Goal: Transaction & Acquisition: Purchase product/service

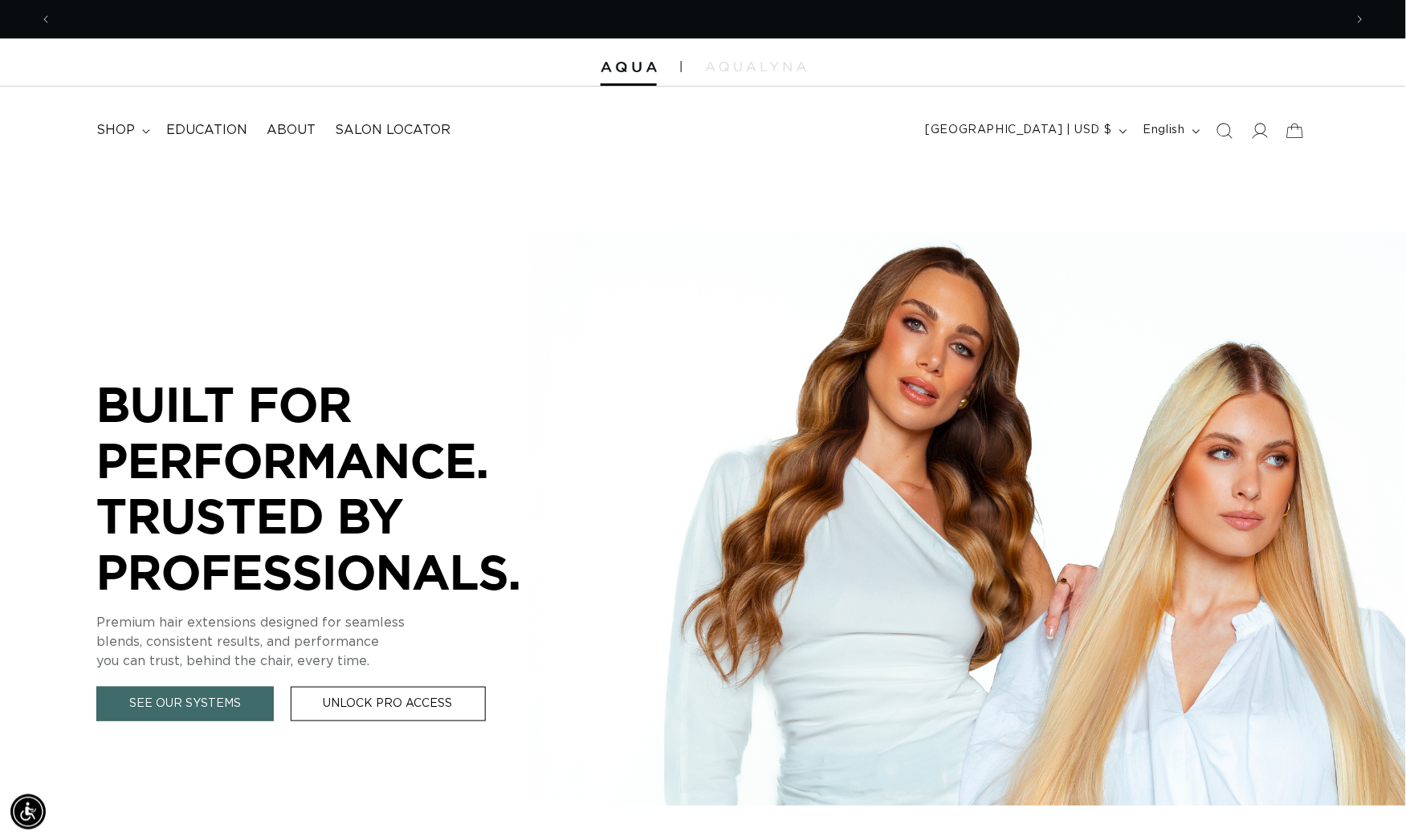
scroll to position [0, 1289]
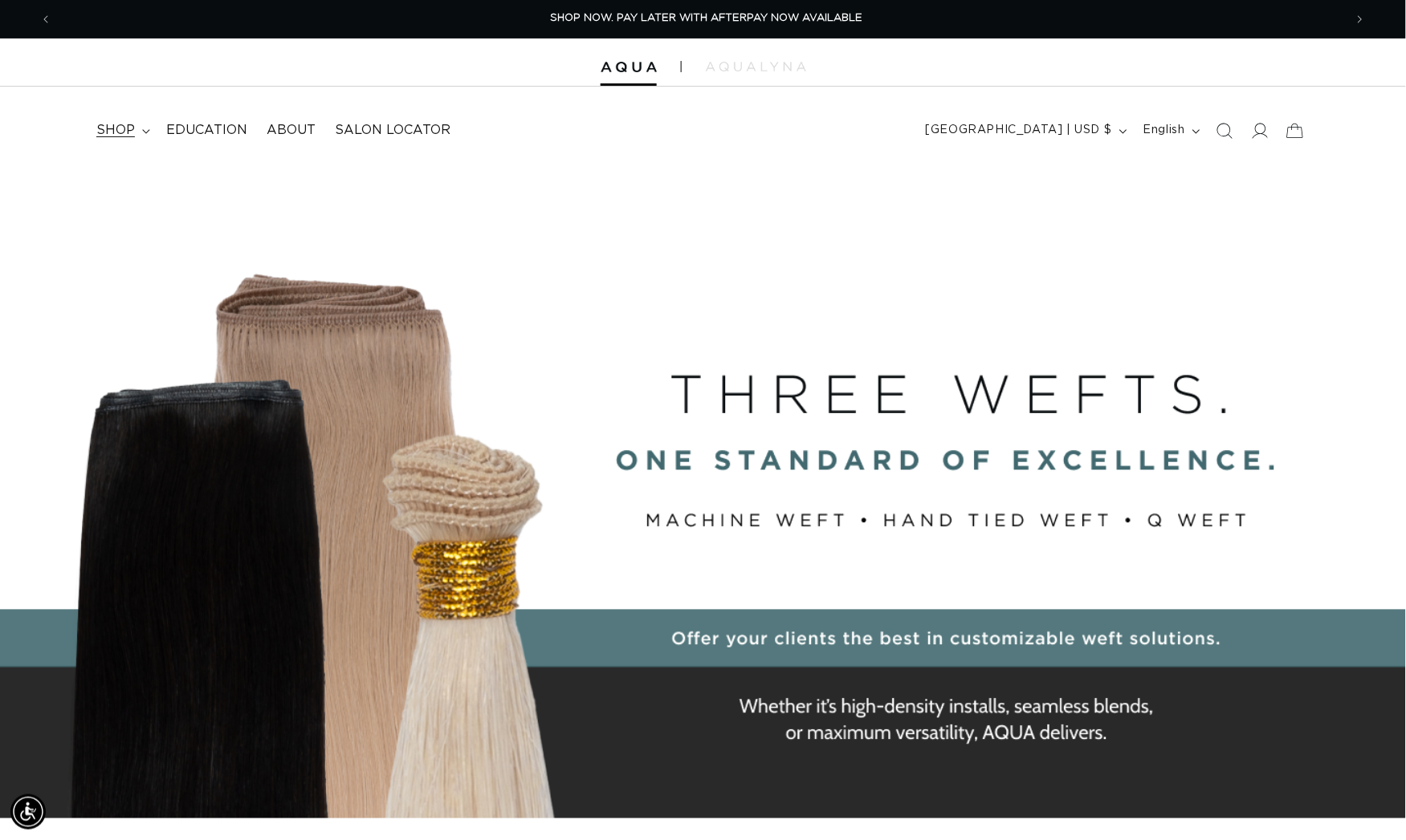
click at [145, 127] on summary "shop" at bounding box center [122, 130] width 70 height 36
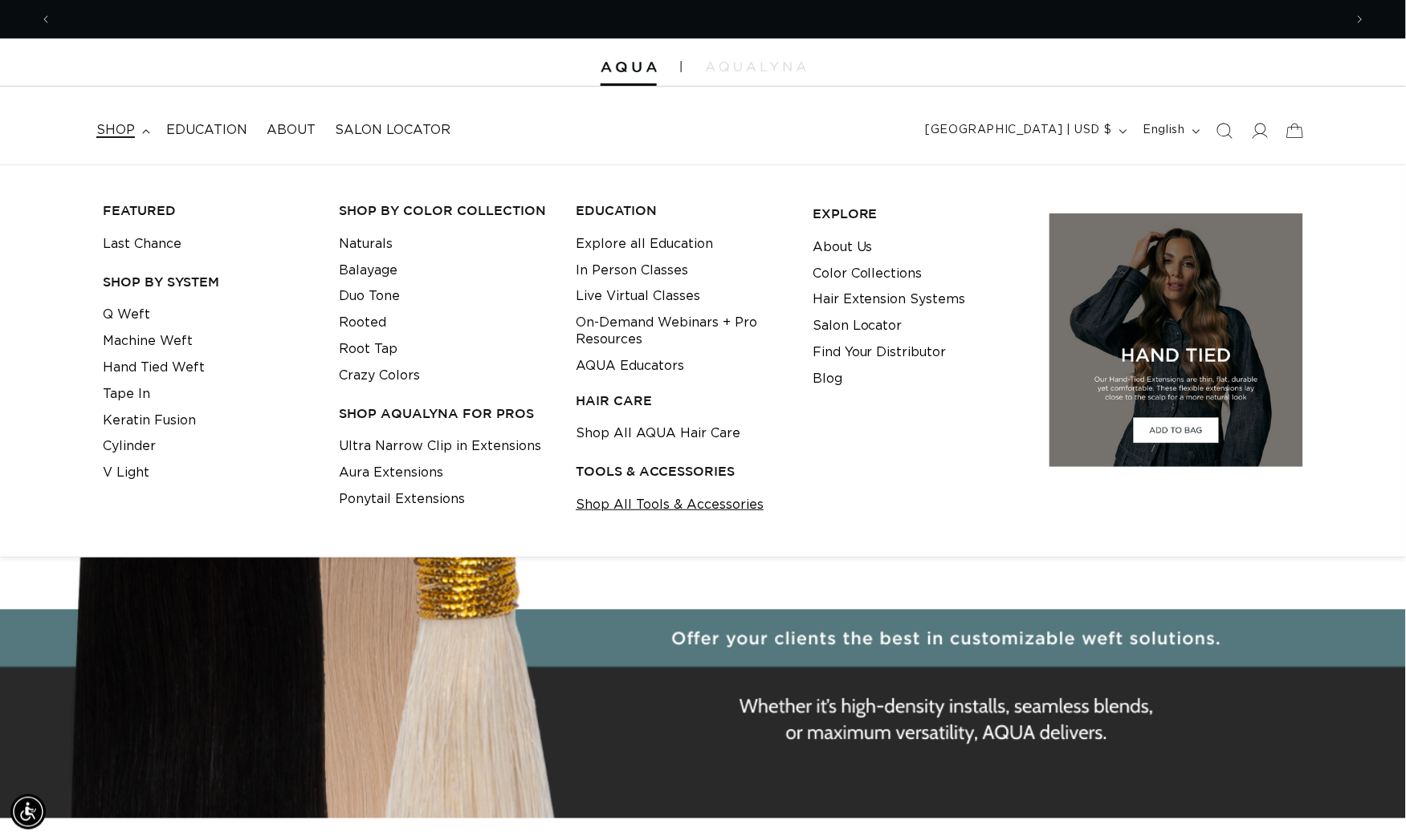
scroll to position [0, 2577]
click at [644, 505] on link "Shop All Tools & Accessories" at bounding box center [670, 505] width 187 height 26
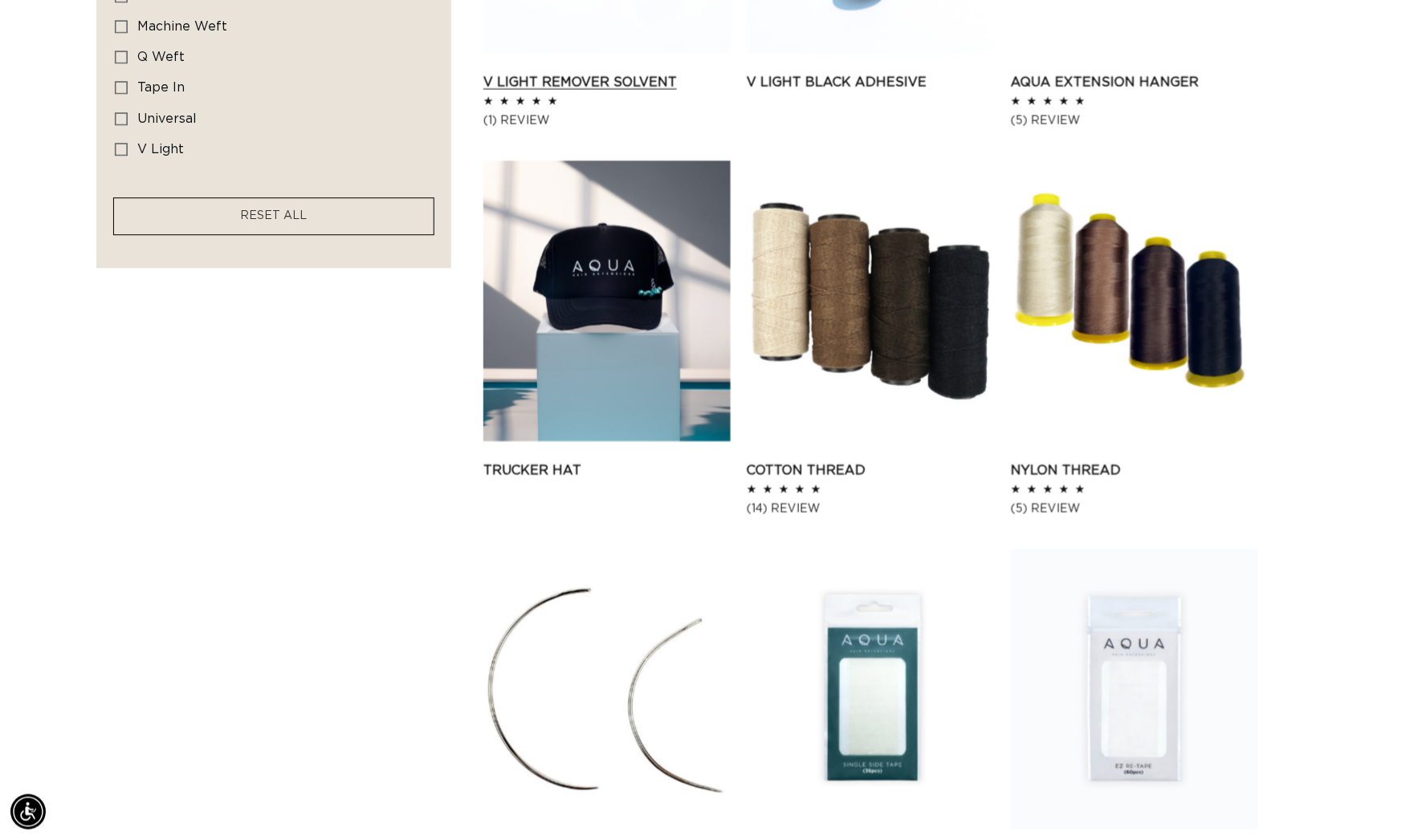
scroll to position [1477, 0]
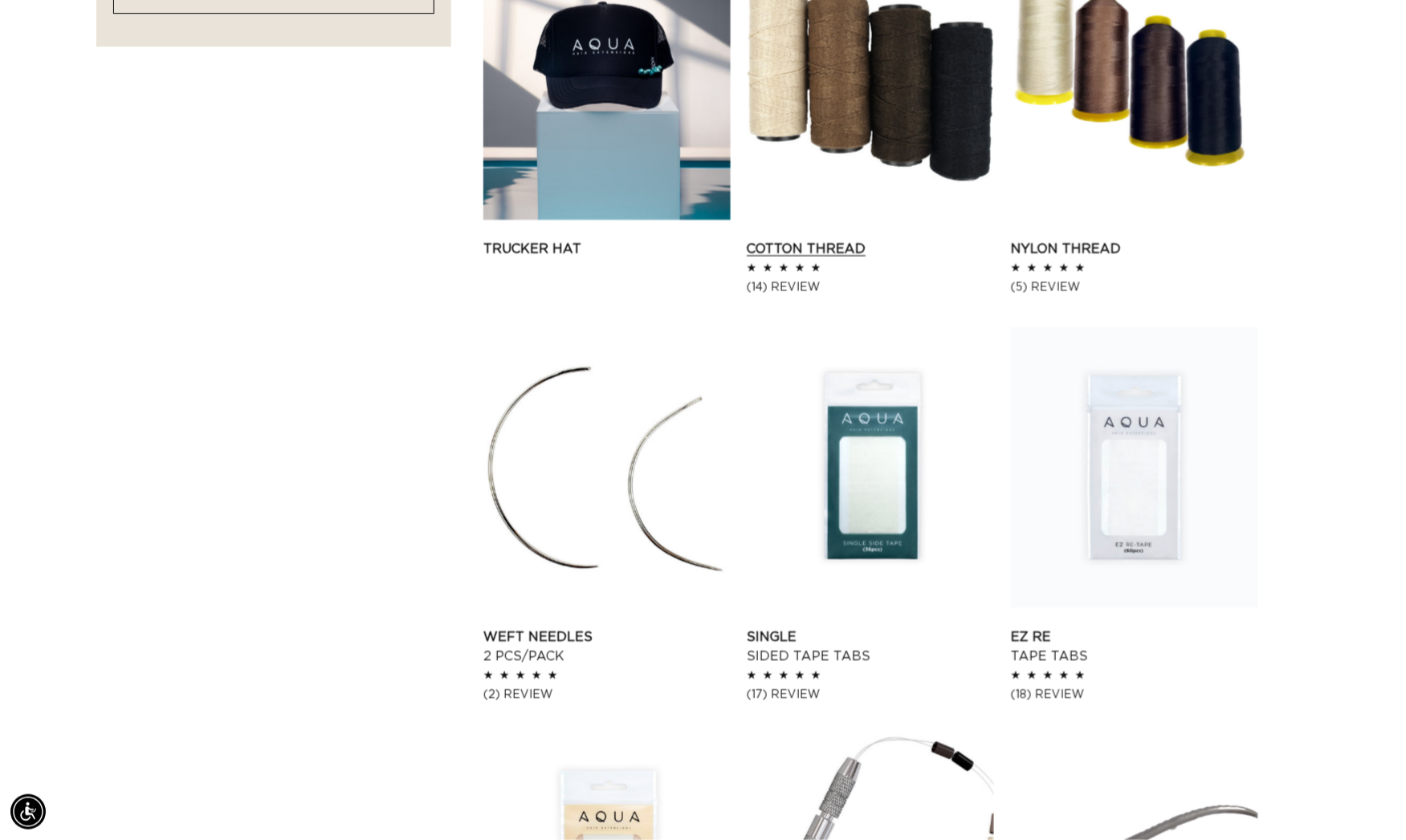
click at [872, 239] on link "Cotton Thread" at bounding box center [870, 248] width 247 height 19
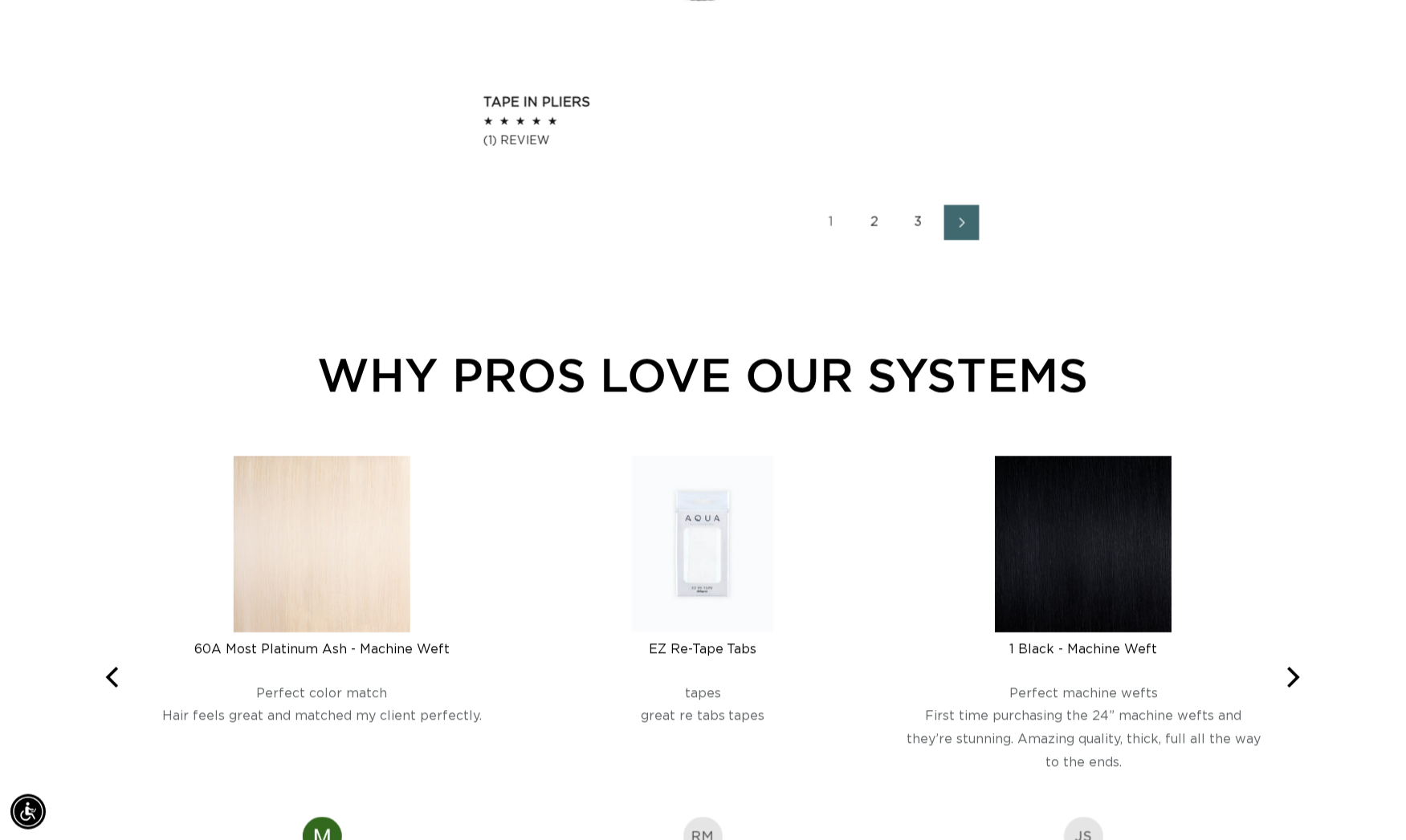
scroll to position [0, 1289]
click at [887, 240] on link "2" at bounding box center [875, 222] width 35 height 35
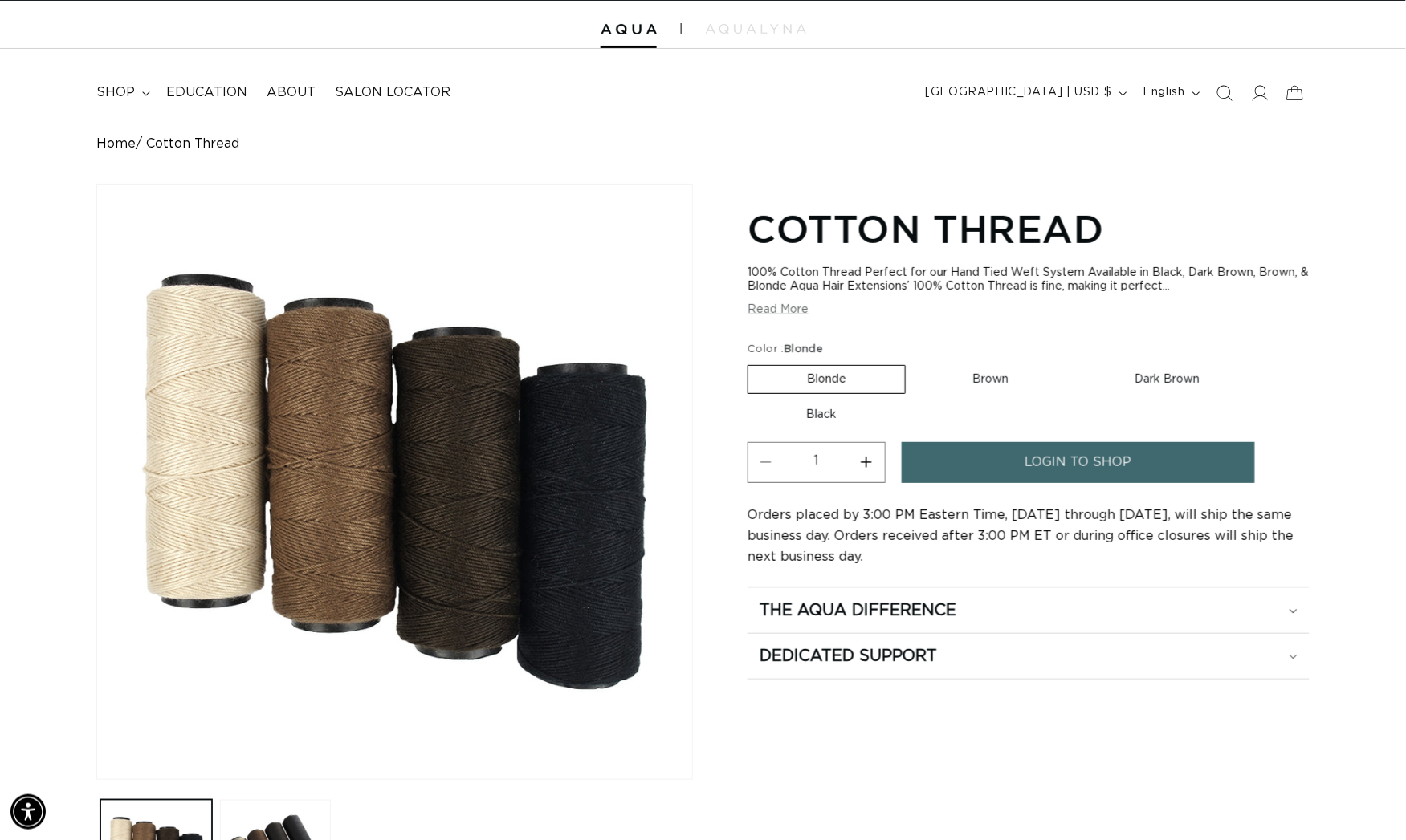
click at [1000, 393] on label "Brown Variant sold out or unavailable" at bounding box center [991, 379] width 154 height 27
click at [915, 363] on input "Brown Variant sold out or unavailable" at bounding box center [914, 362] width 1 height 1
radio input "true"
click at [1179, 384] on label "Dark Brown Variant sold out or unavailable" at bounding box center [1167, 379] width 182 height 27
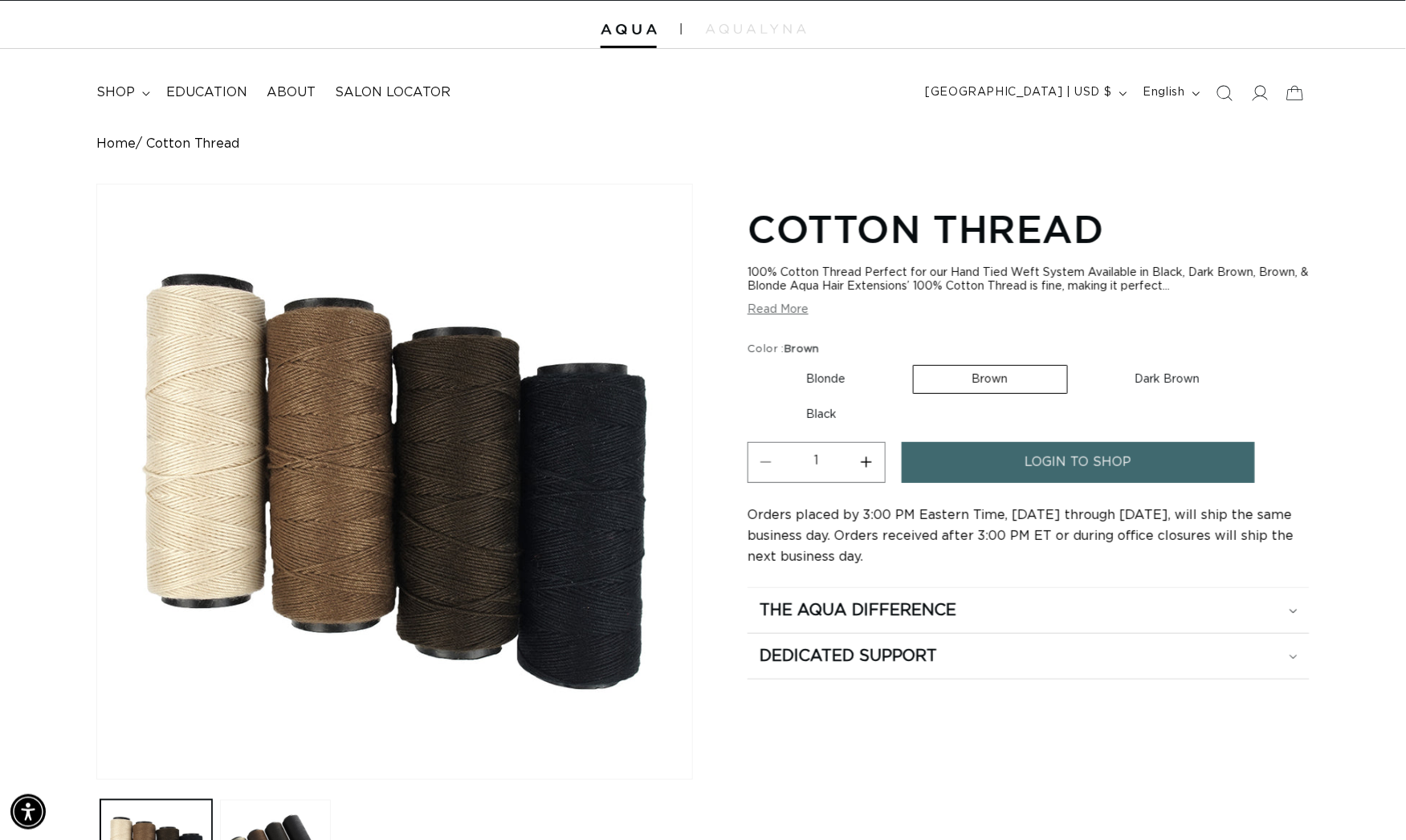
click at [1077, 363] on input "Dark Brown Variant sold out or unavailable" at bounding box center [1076, 362] width 1 height 1
radio input "true"
click at [817, 419] on label "Black Variant sold out or unavailable" at bounding box center [821, 415] width 148 height 27
click at [1266, 363] on input "Black Variant sold out or unavailable" at bounding box center [1266, 362] width 1 height 1
radio input "true"
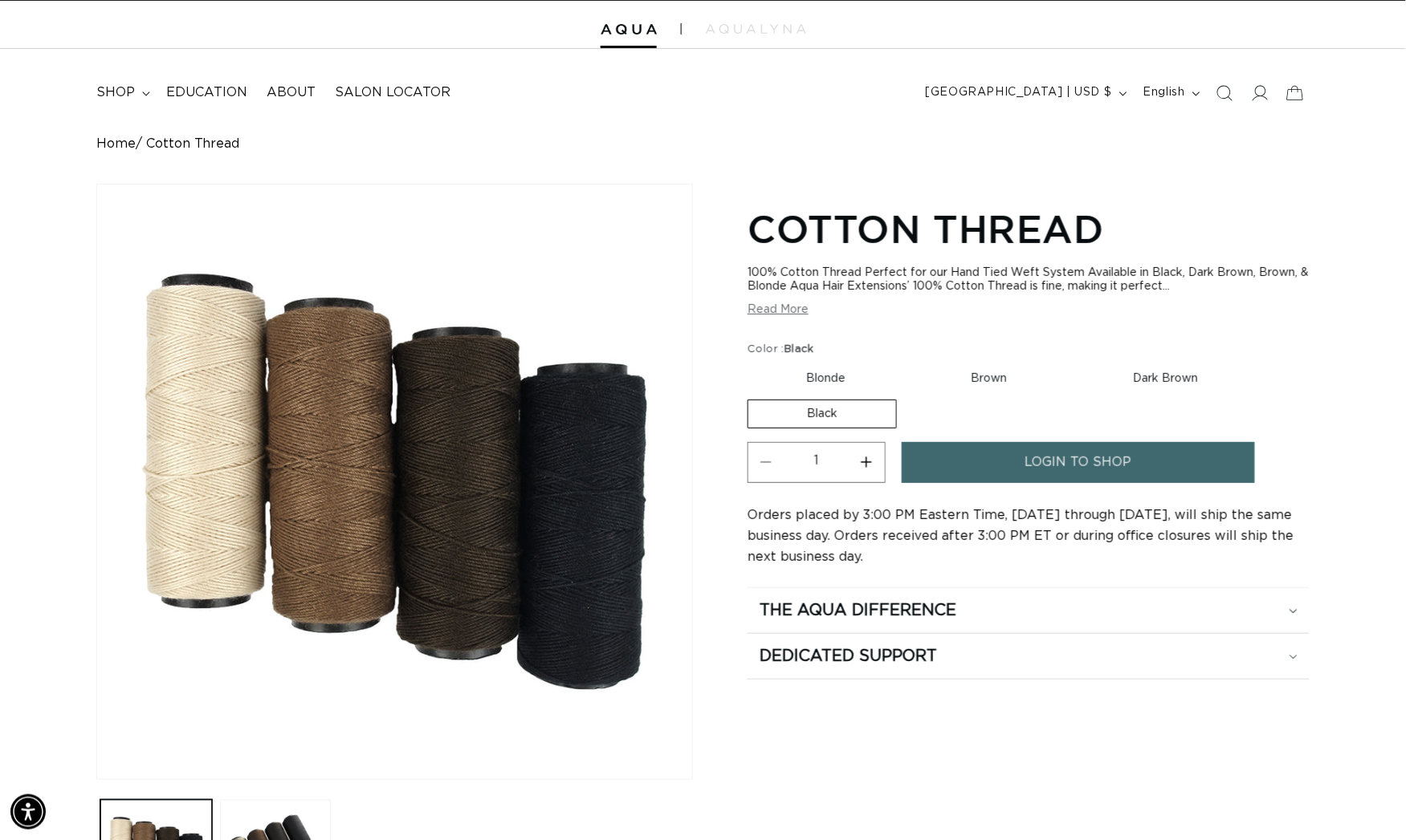
scroll to position [0, 2577]
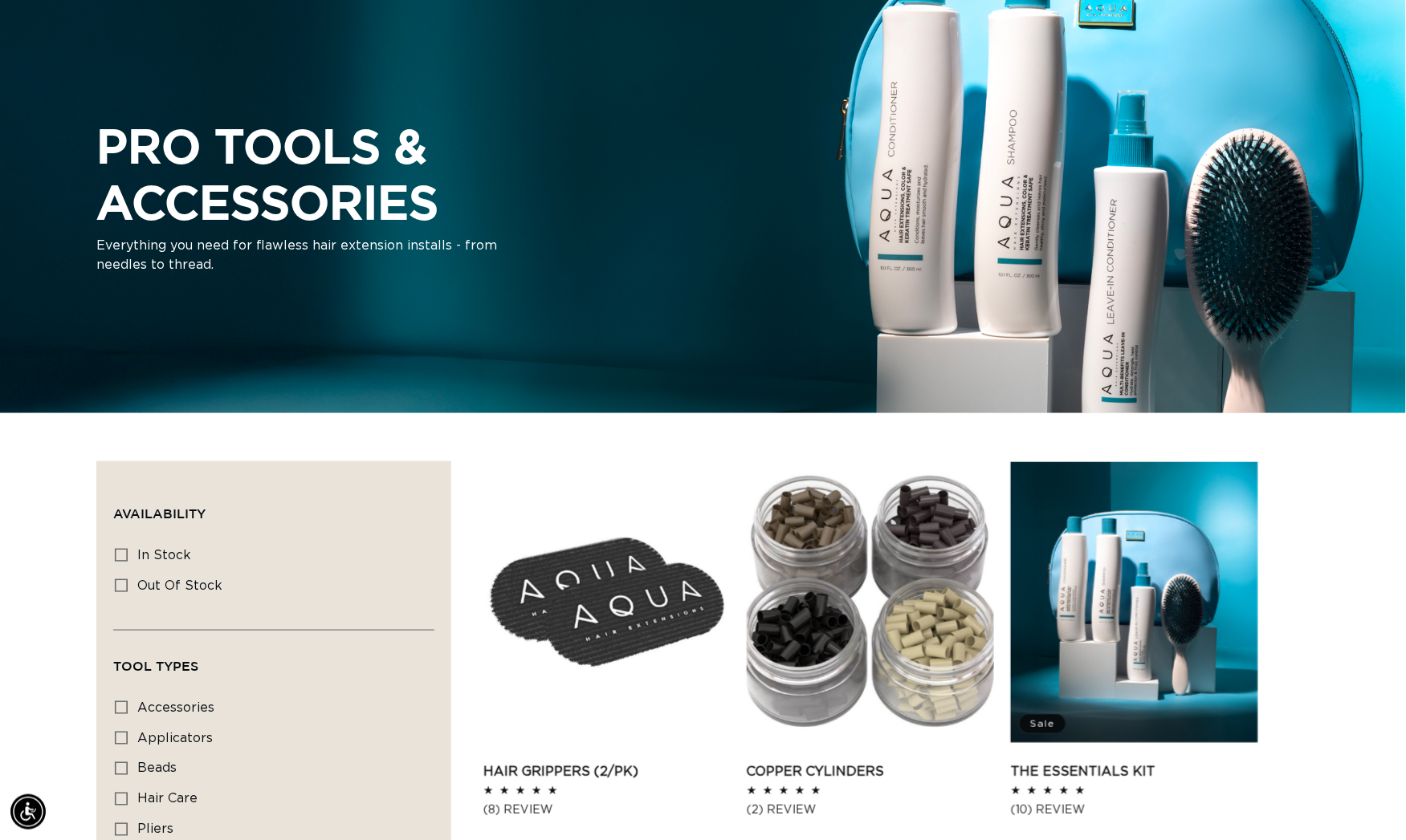
scroll to position [346, 0]
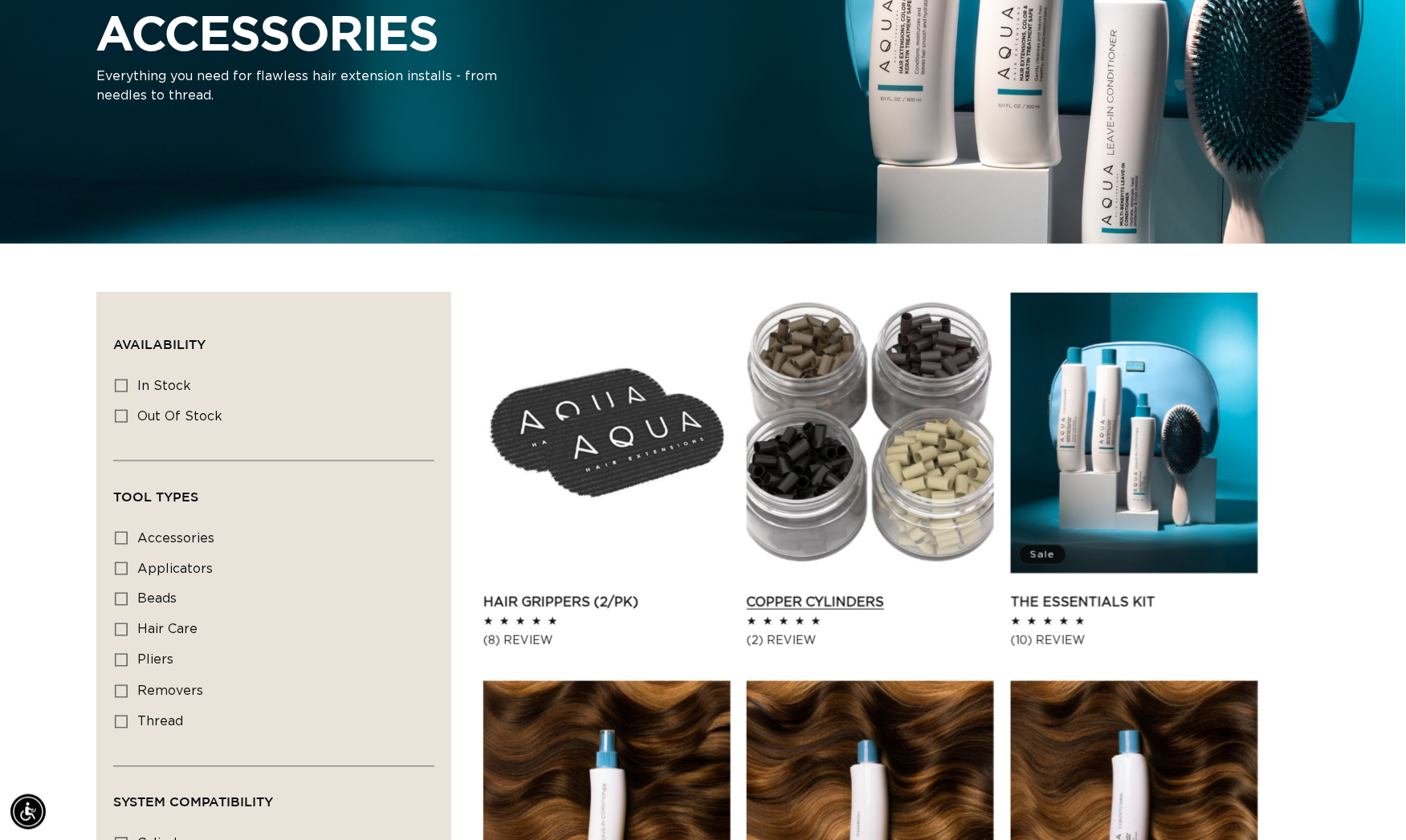
click at [869, 593] on link "Copper Cylinders" at bounding box center [870, 603] width 247 height 19
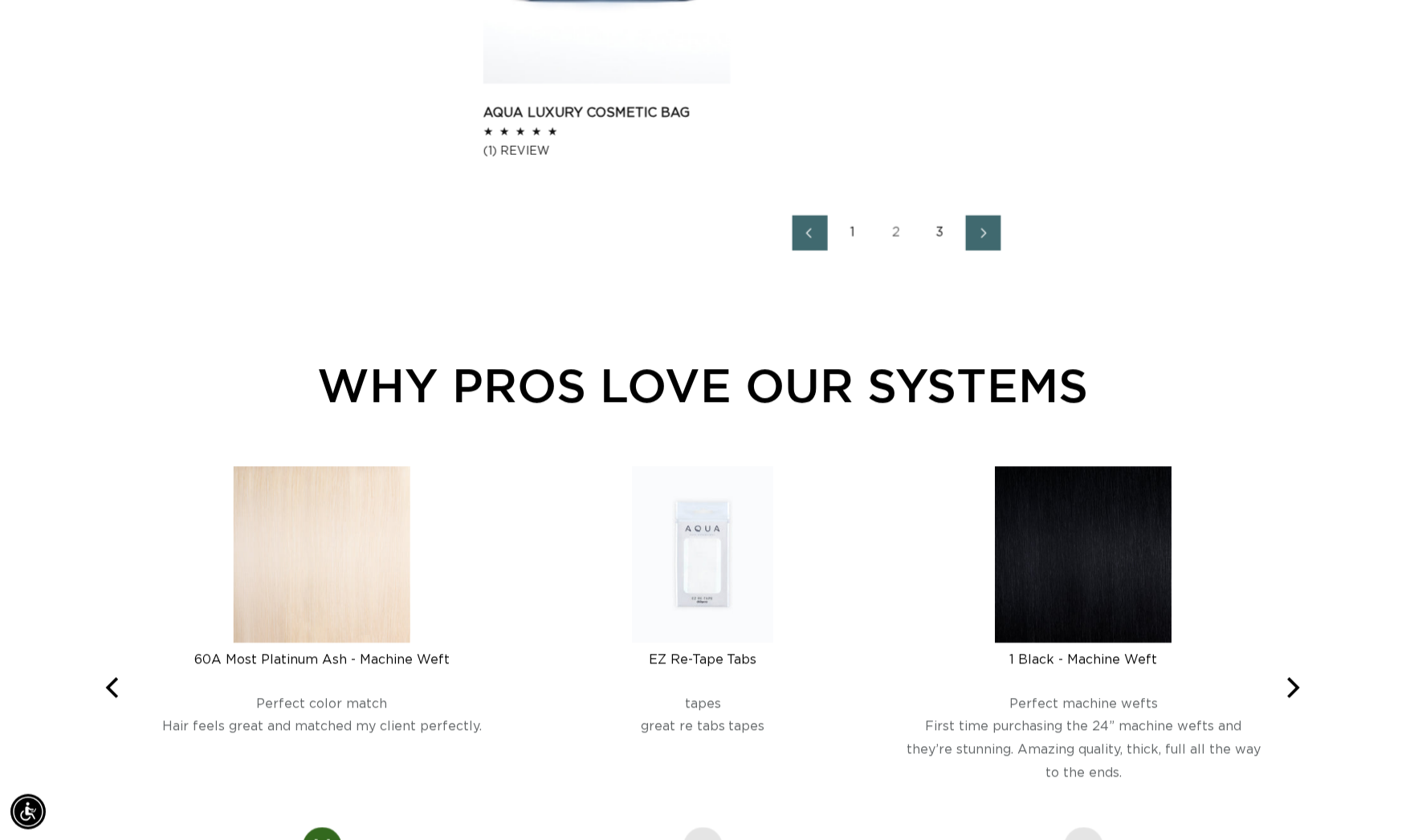
scroll to position [0, 2577]
click at [949, 251] on link "3" at bounding box center [940, 233] width 35 height 35
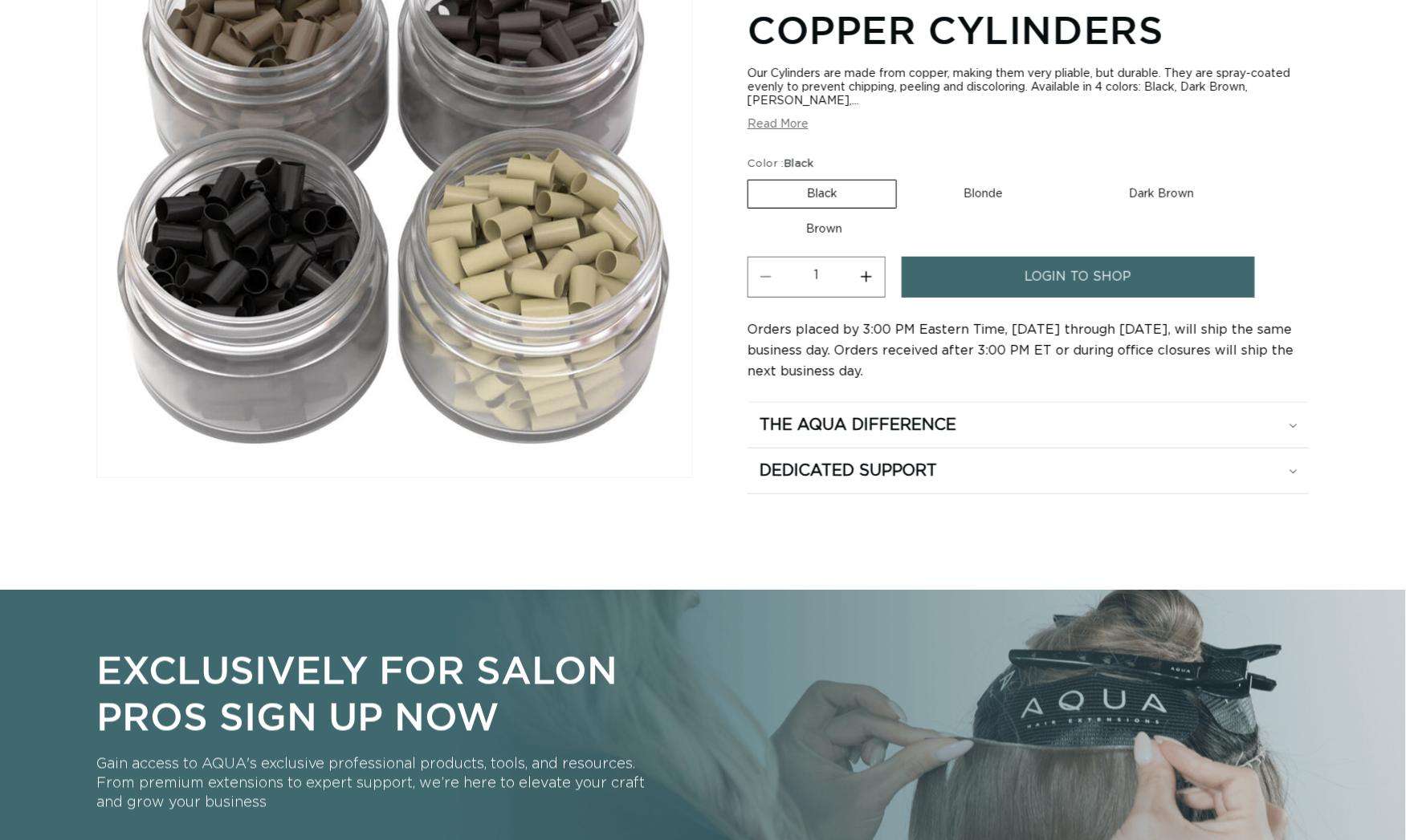
scroll to position [339, 0]
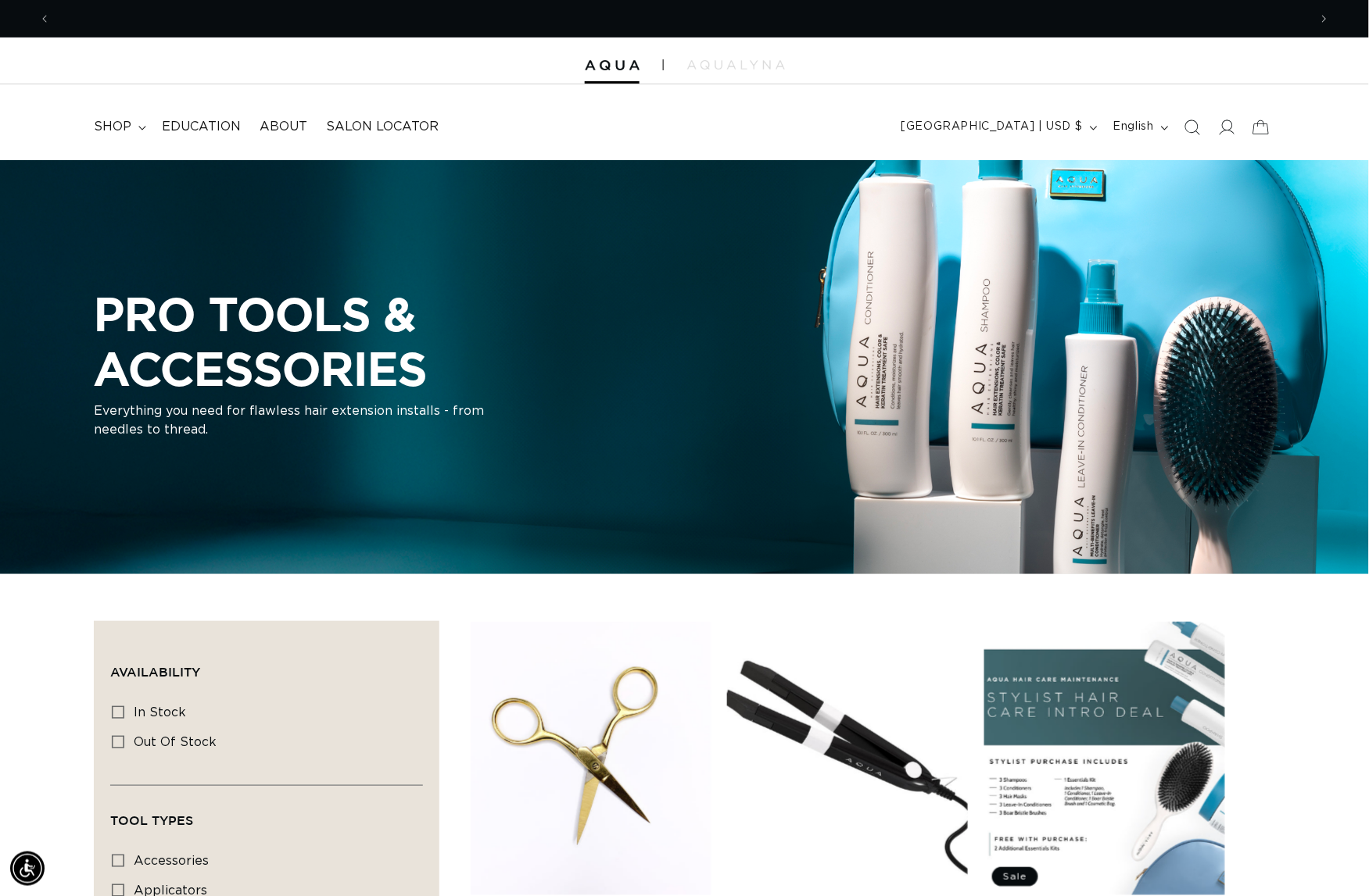
scroll to position [0, 1255]
